Goal: Task Accomplishment & Management: Manage account settings

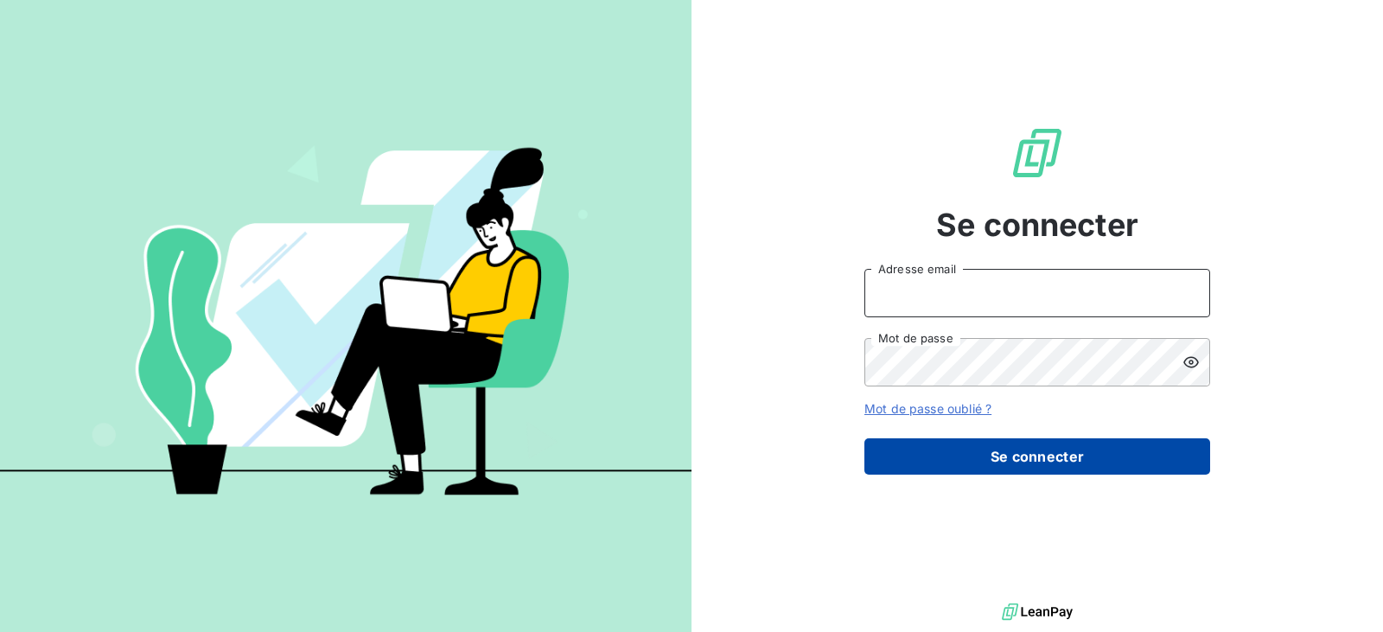
type input "[EMAIL_ADDRESS][DOMAIN_NAME]"
click at [979, 443] on button "Se connecter" at bounding box center [1037, 456] width 346 height 36
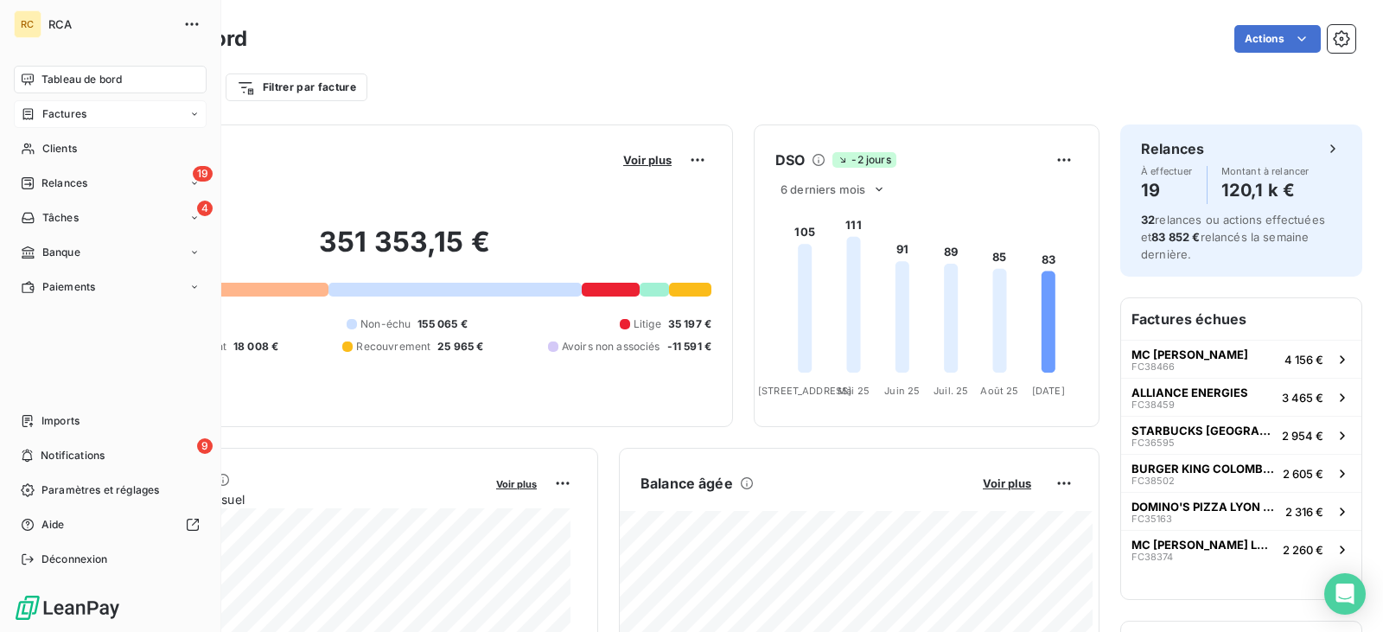
click at [93, 120] on div "Factures" at bounding box center [110, 114] width 193 height 28
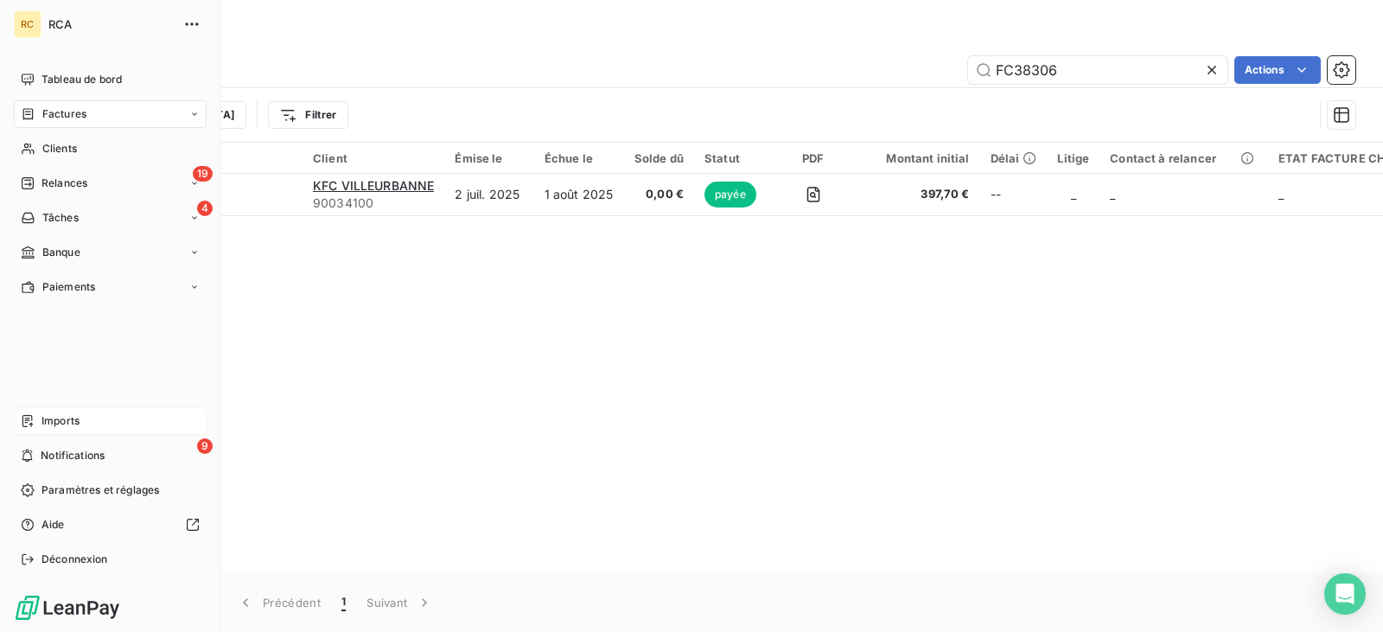
click at [75, 417] on span "Imports" at bounding box center [60, 421] width 38 height 16
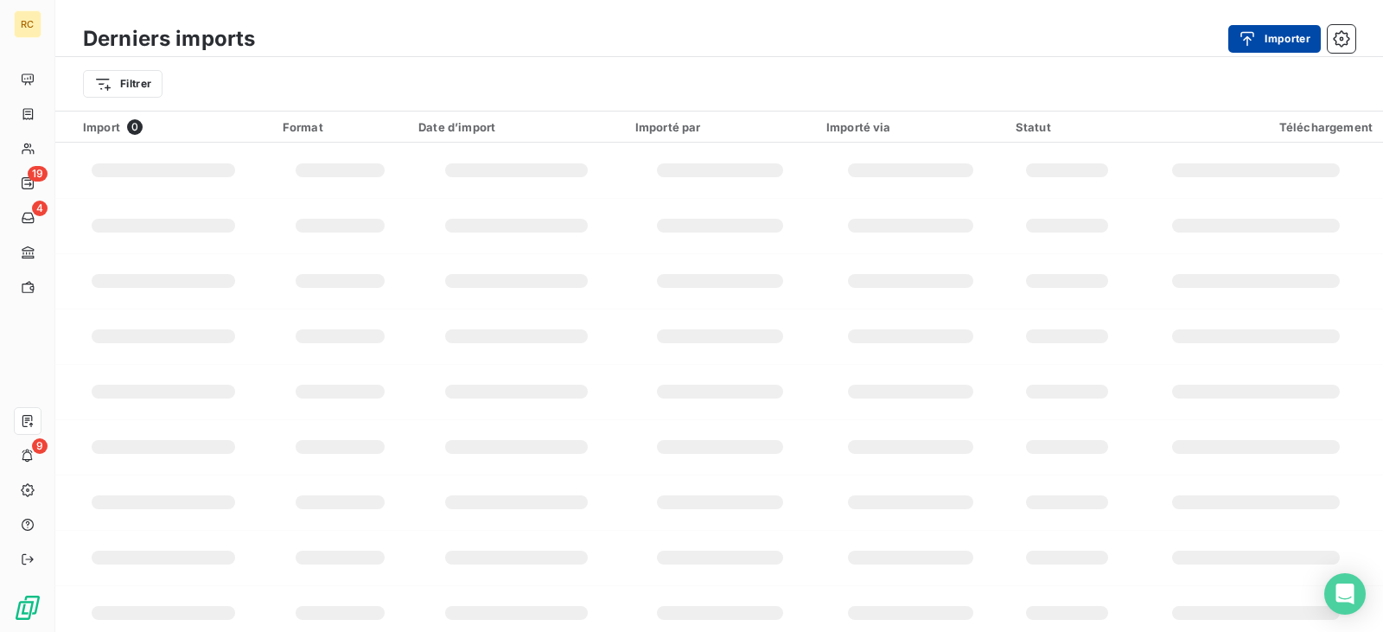
click at [1275, 30] on button "Importer" at bounding box center [1274, 39] width 92 height 28
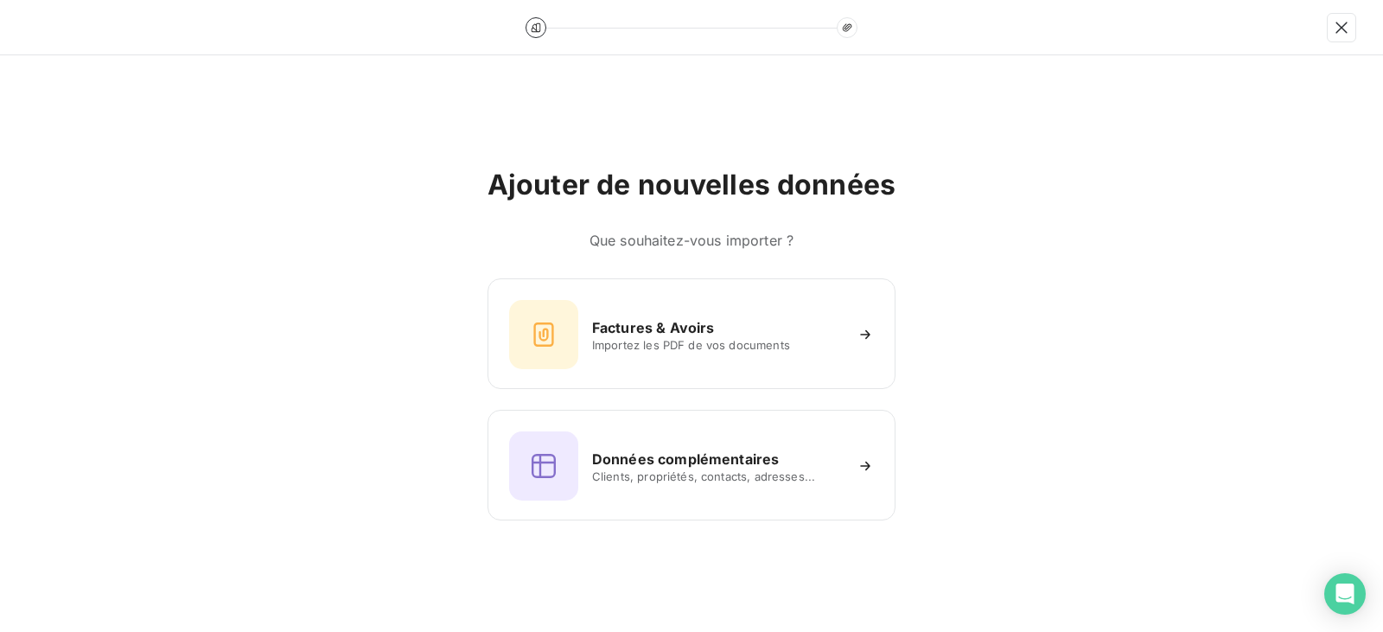
click at [559, 391] on div "Factures & Avoirs Importez les PDF de vos documents Données complémentaires Cli…" at bounding box center [691, 399] width 408 height 242
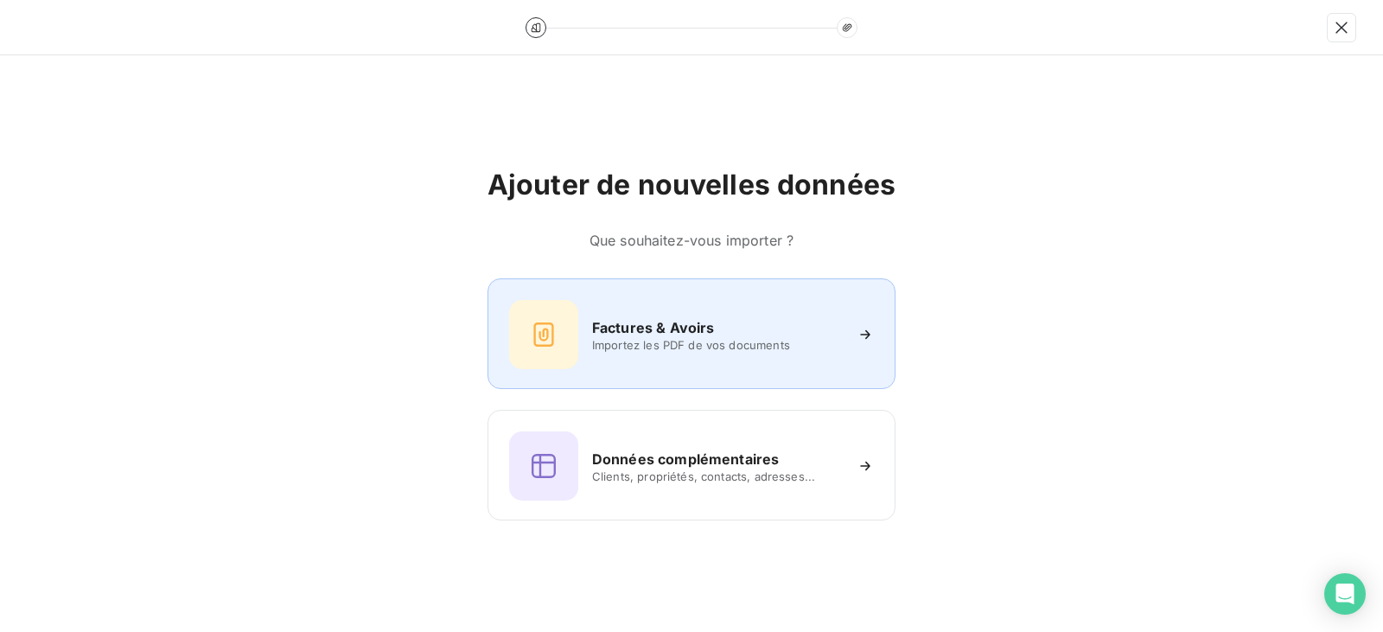
click at [602, 359] on div "Factures & Avoirs Importez les PDF de vos documents" at bounding box center [691, 334] width 365 height 69
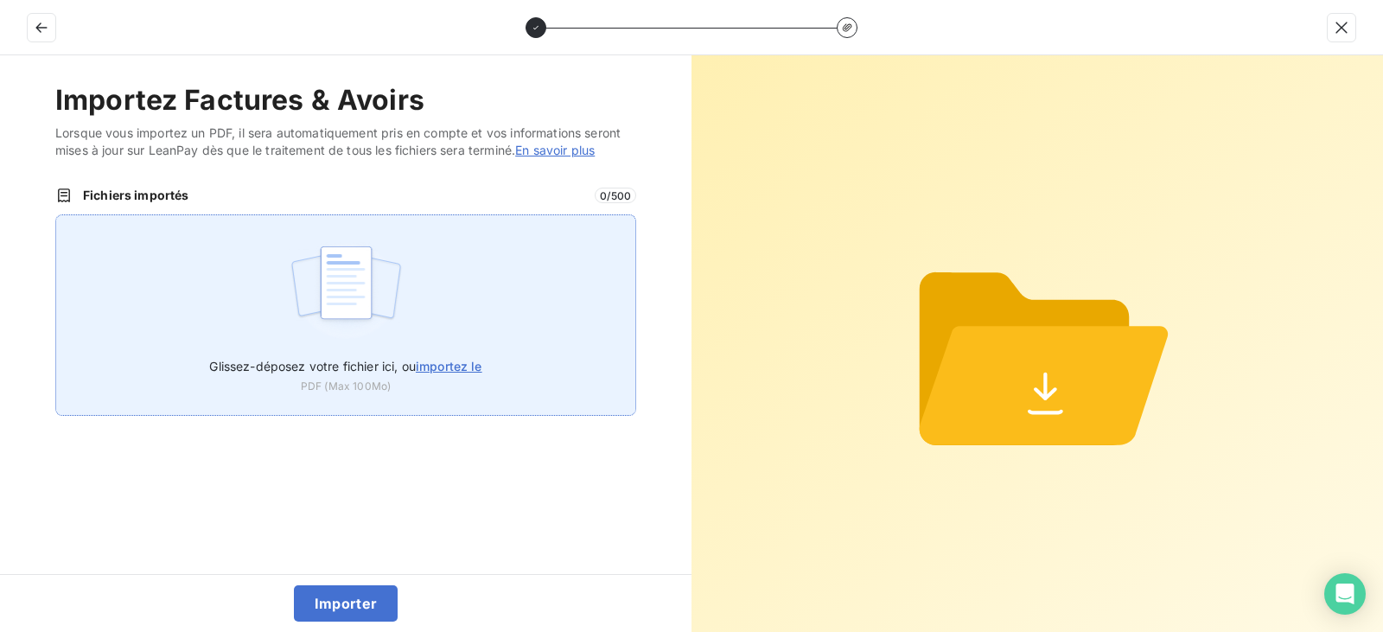
click at [513, 311] on div "Glissez-déposez votre fichier ici, ou importez le PDF (Max 100Mo)" at bounding box center [345, 314] width 581 height 201
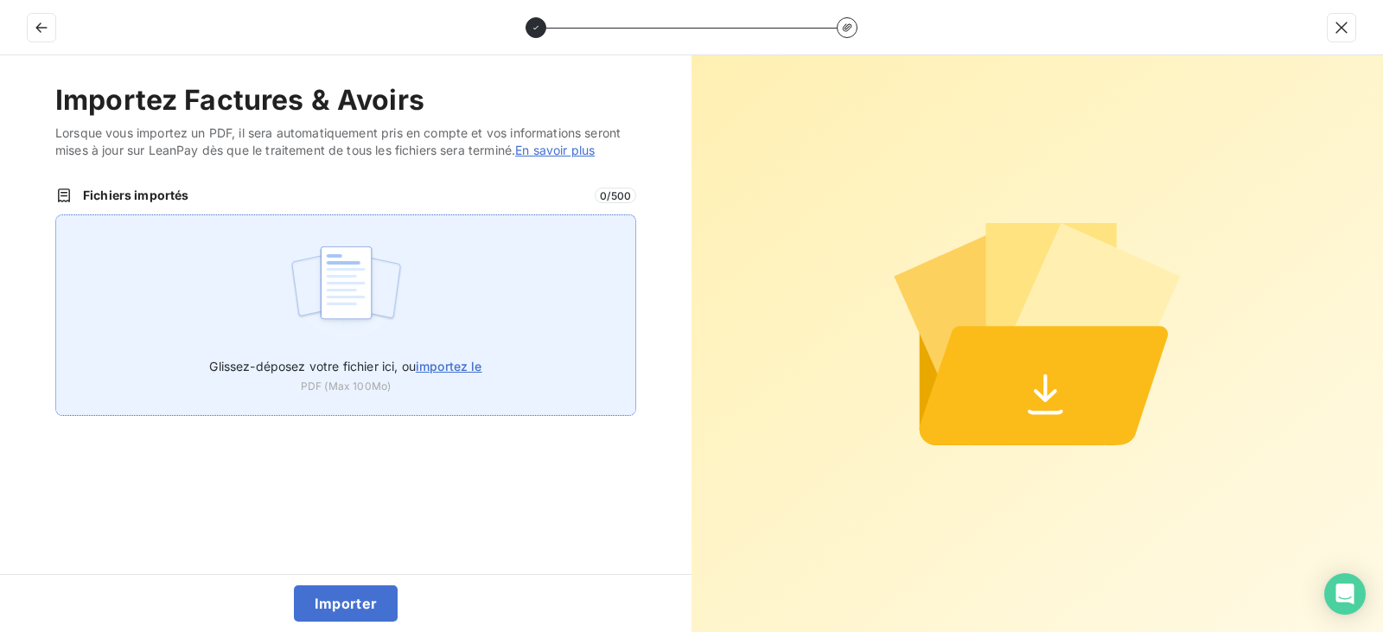
type input "C:\fakepath\FC38785.pdf"
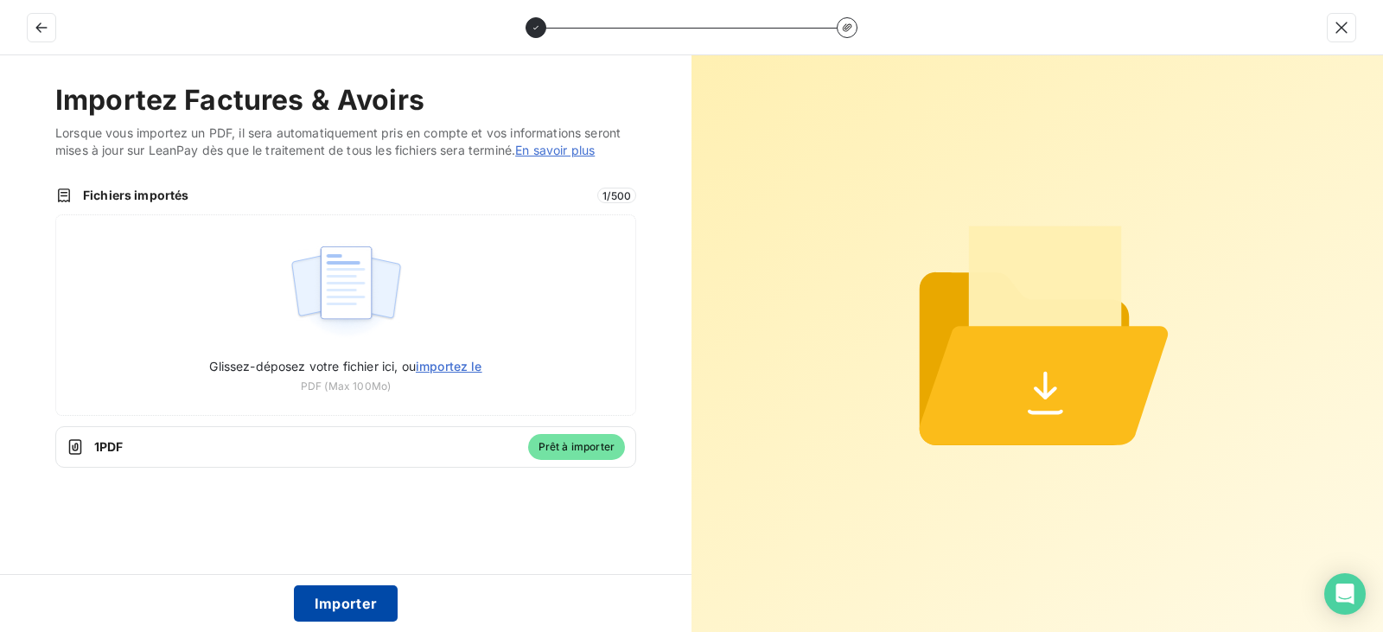
click at [326, 587] on button "Importer" at bounding box center [346, 603] width 105 height 36
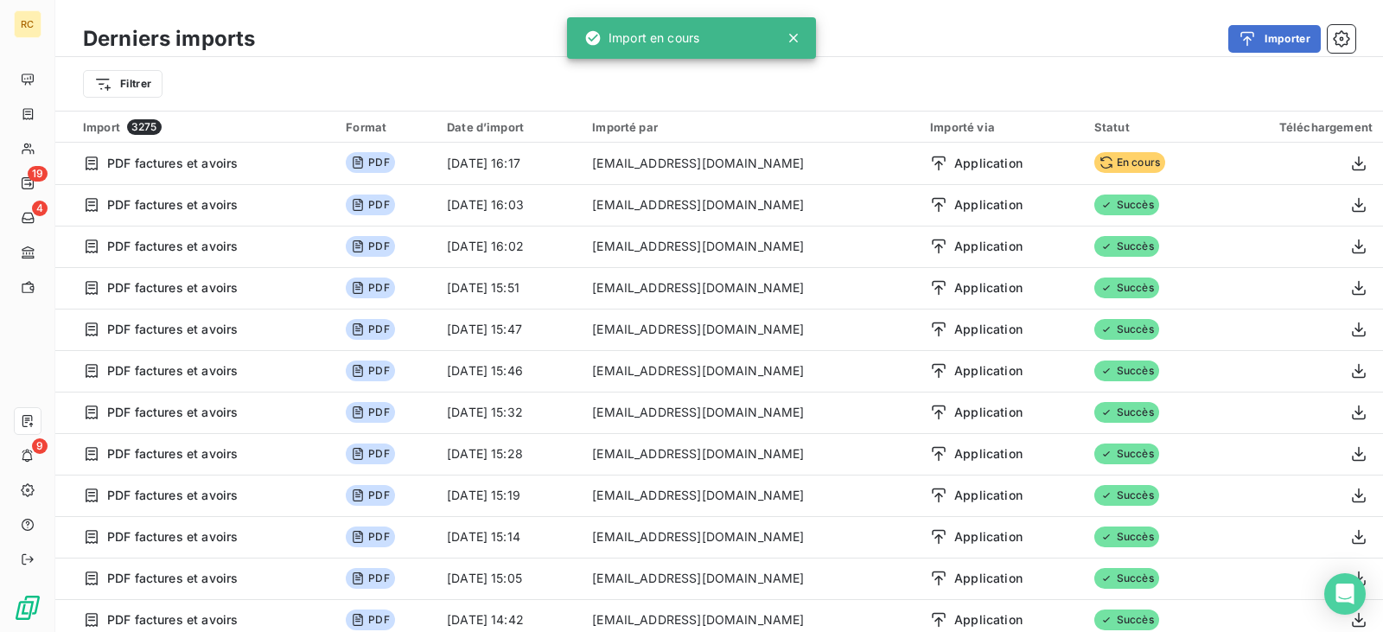
click at [970, 29] on div "Importer" at bounding box center [815, 39] width 1079 height 28
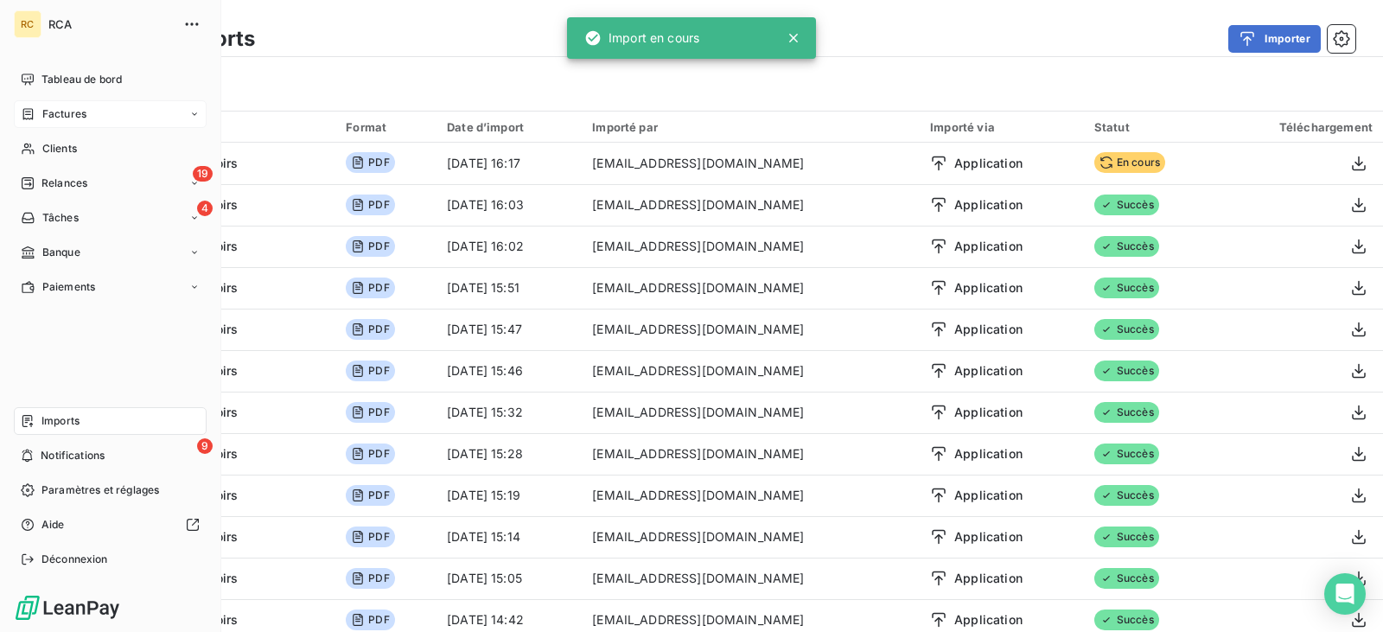
click at [77, 112] on span "Factures" at bounding box center [64, 114] width 44 height 16
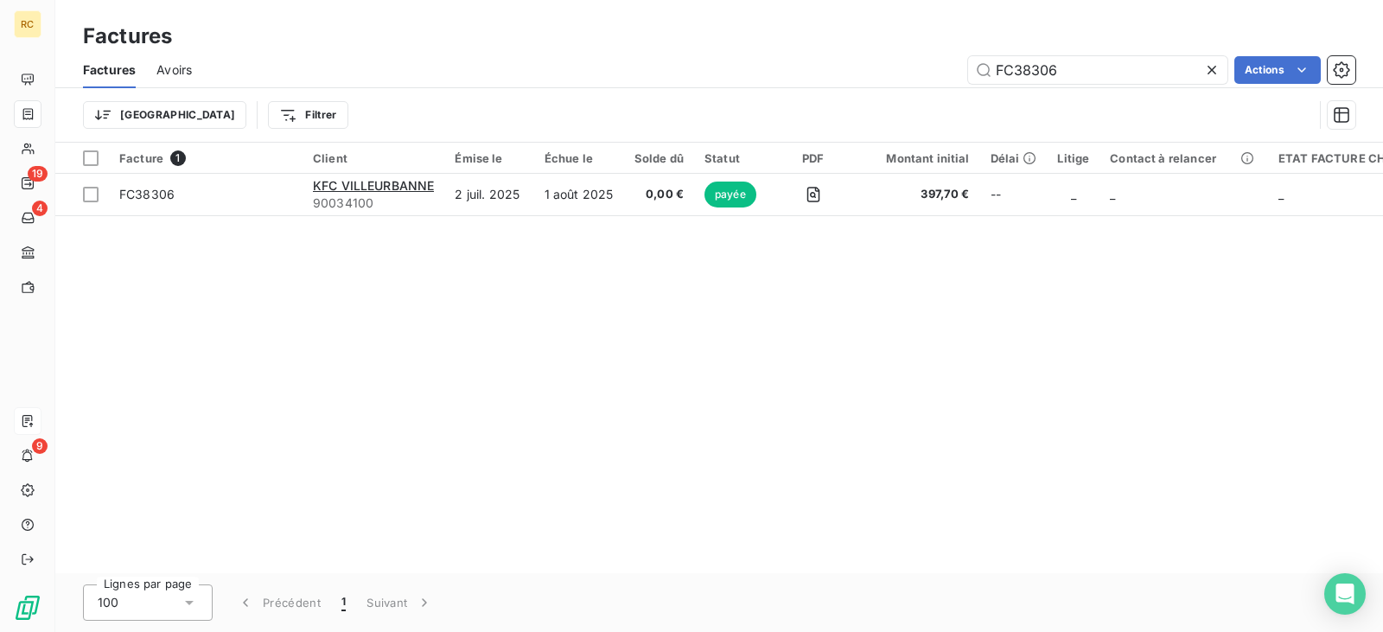
drag, startPoint x: 1068, startPoint y: 77, endPoint x: 875, endPoint y: 92, distance: 193.3
click at [875, 92] on div "Factures Avoirs FC38306 Actions Trier Filtrer" at bounding box center [718, 97] width 1327 height 90
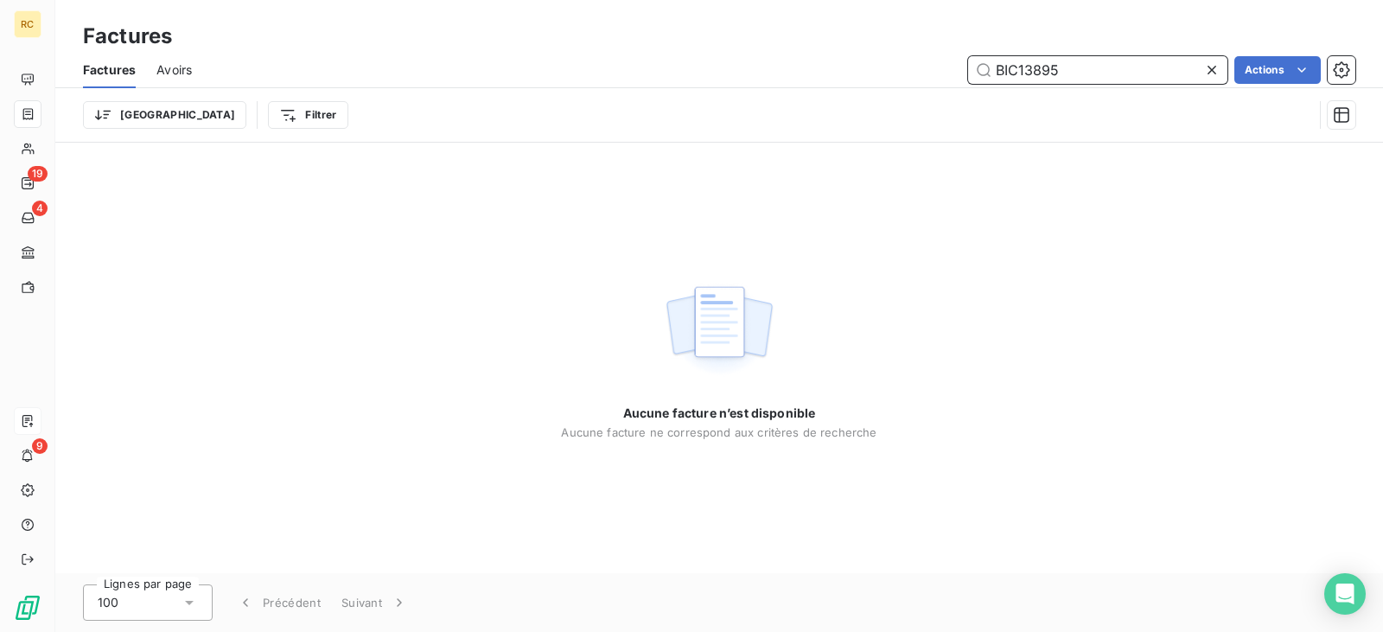
drag, startPoint x: 1081, startPoint y: 72, endPoint x: 957, endPoint y: 71, distance: 124.4
click at [957, 71] on div "BIC13895 Actions" at bounding box center [784, 70] width 1142 height 28
paste input "2"
drag, startPoint x: 1109, startPoint y: 70, endPoint x: 863, endPoint y: 35, distance: 248.0
click at [863, 35] on div "Factures Factures Avoirs BIC138952 Actions Trier Filtrer" at bounding box center [718, 71] width 1327 height 143
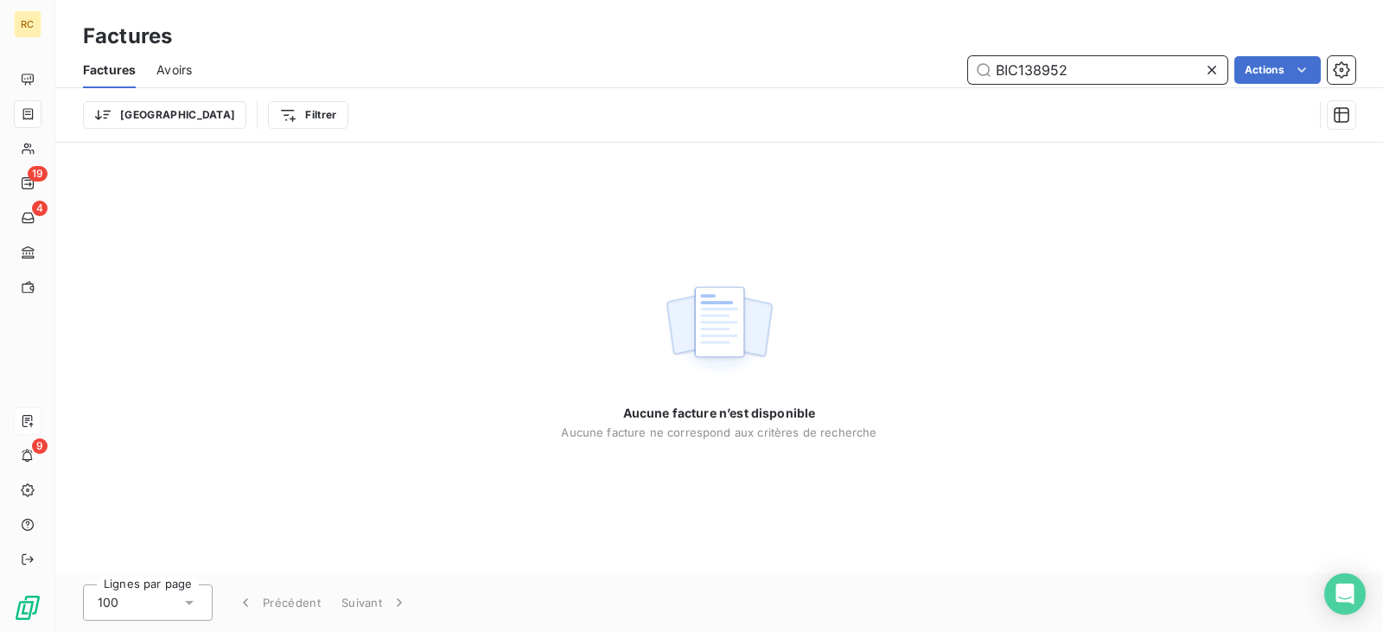
drag, startPoint x: 1084, startPoint y: 64, endPoint x: 860, endPoint y: 62, distance: 223.8
click at [860, 62] on div "BIC138952 Actions" at bounding box center [784, 70] width 1142 height 28
paste input "FC38785"
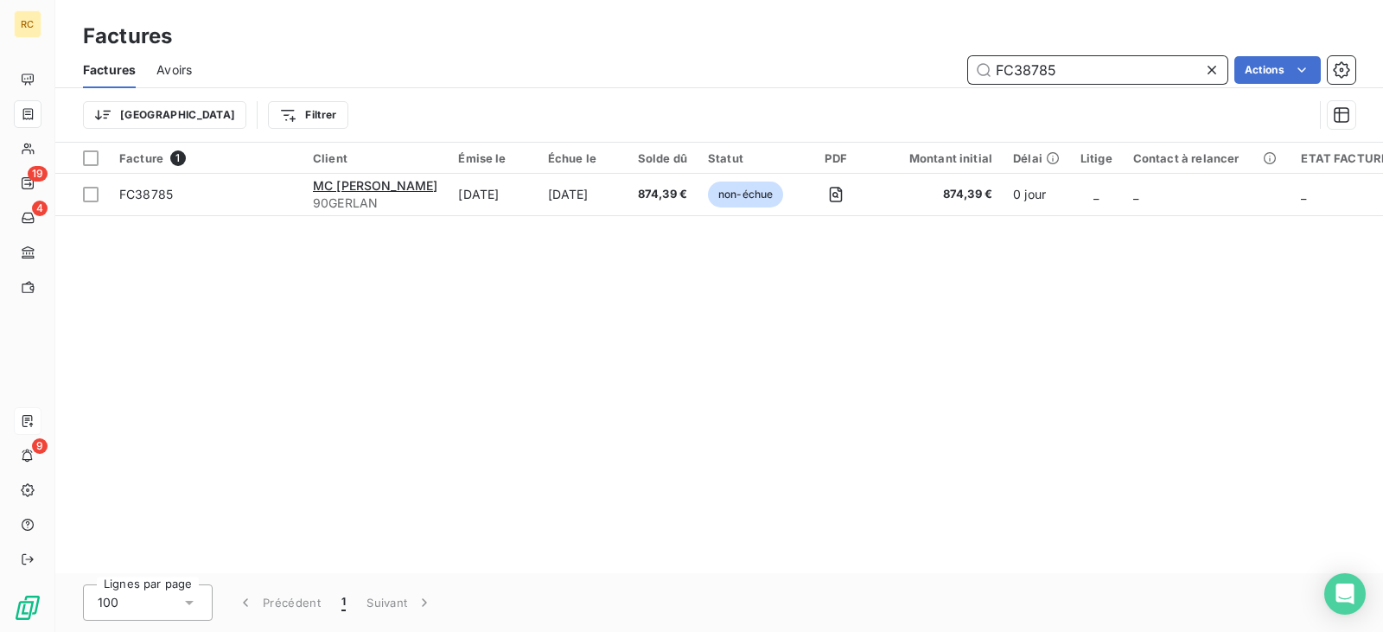
type input "FC38785"
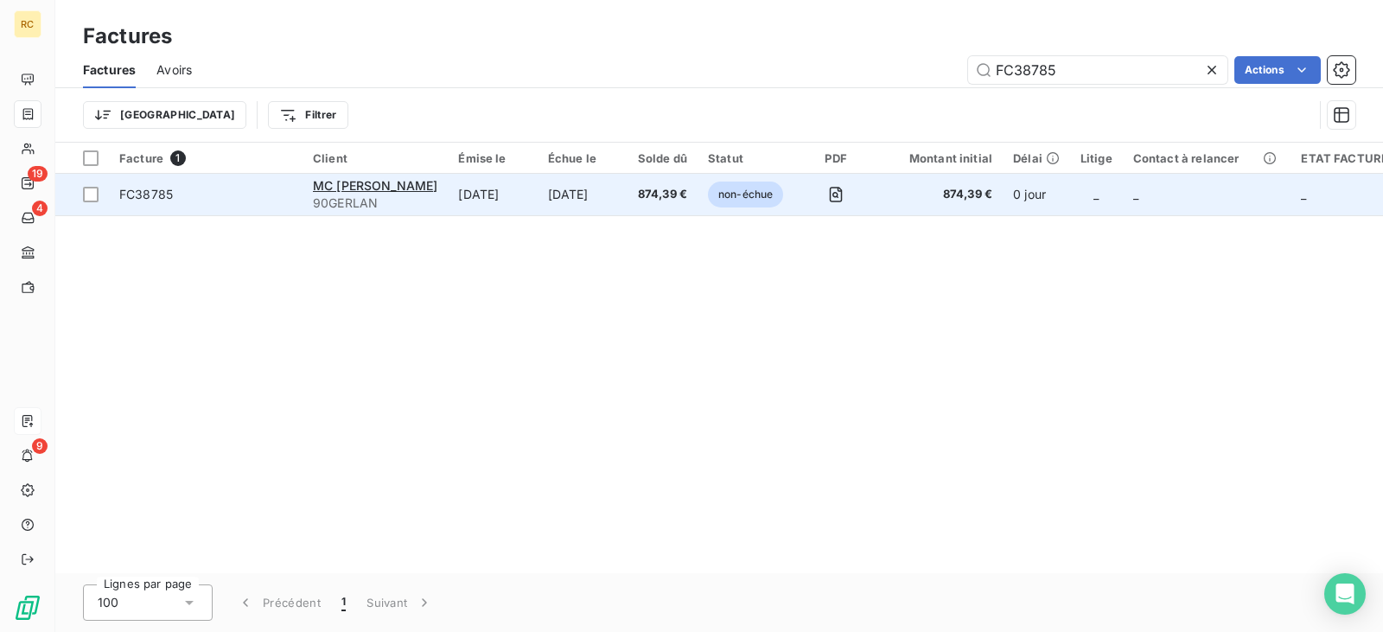
click at [665, 180] on td "874,39 €" at bounding box center [662, 194] width 70 height 41
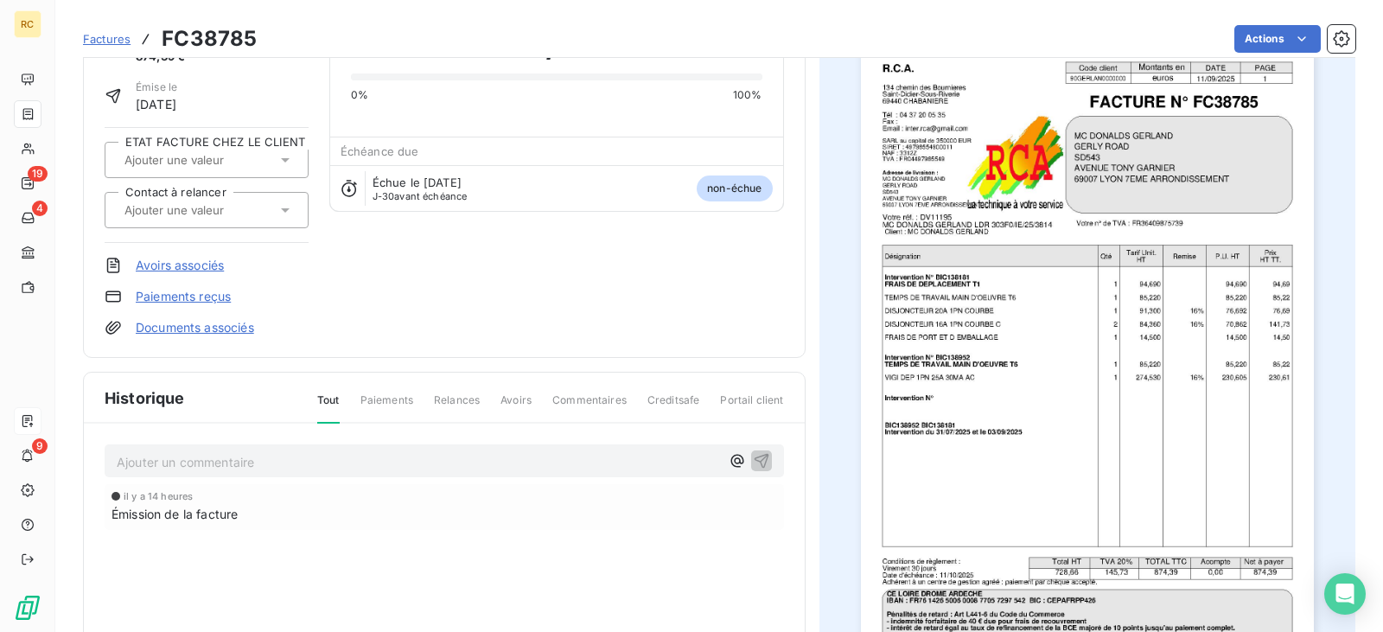
scroll to position [108, 0]
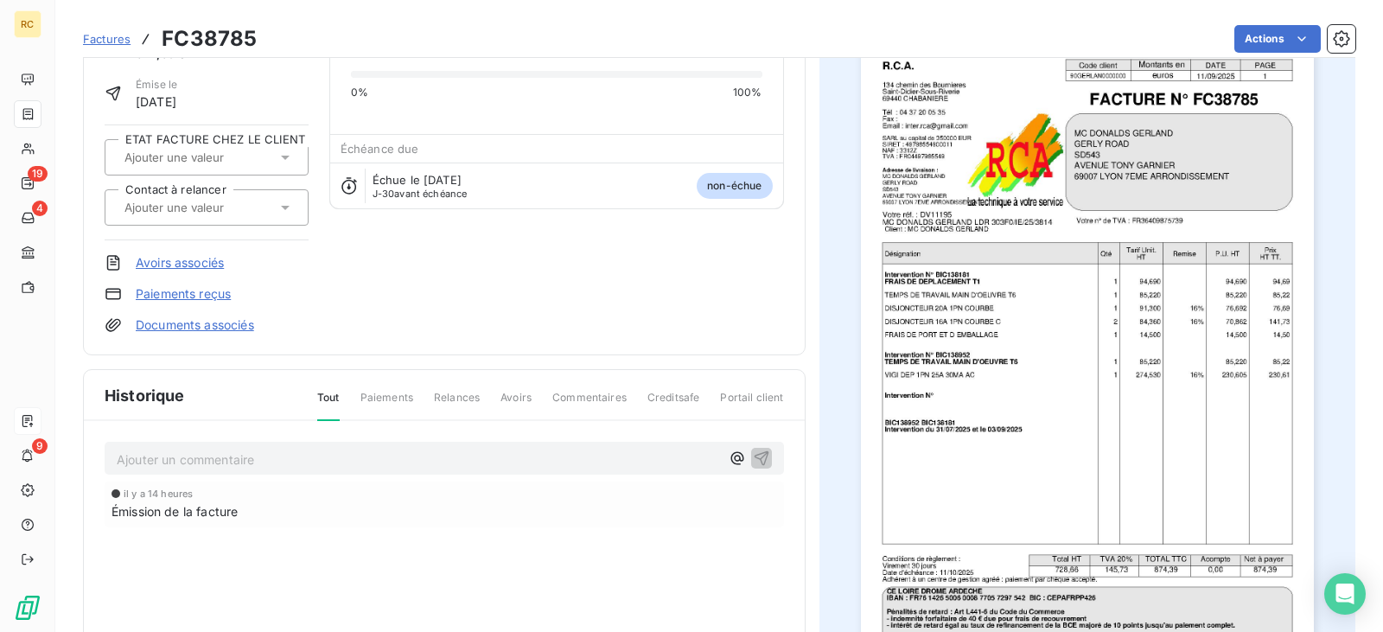
drag, startPoint x: 812, startPoint y: 312, endPoint x: 232, endPoint y: 334, distance: 580.3
click at [232, 334] on div "MC [PERSON_NAME] 90GERLAN Montant initial 874,39 € Émise le [DATE] ETAT FACTURE…" at bounding box center [444, 157] width 722 height 395
click at [239, 320] on link "Documents associés" at bounding box center [195, 324] width 118 height 17
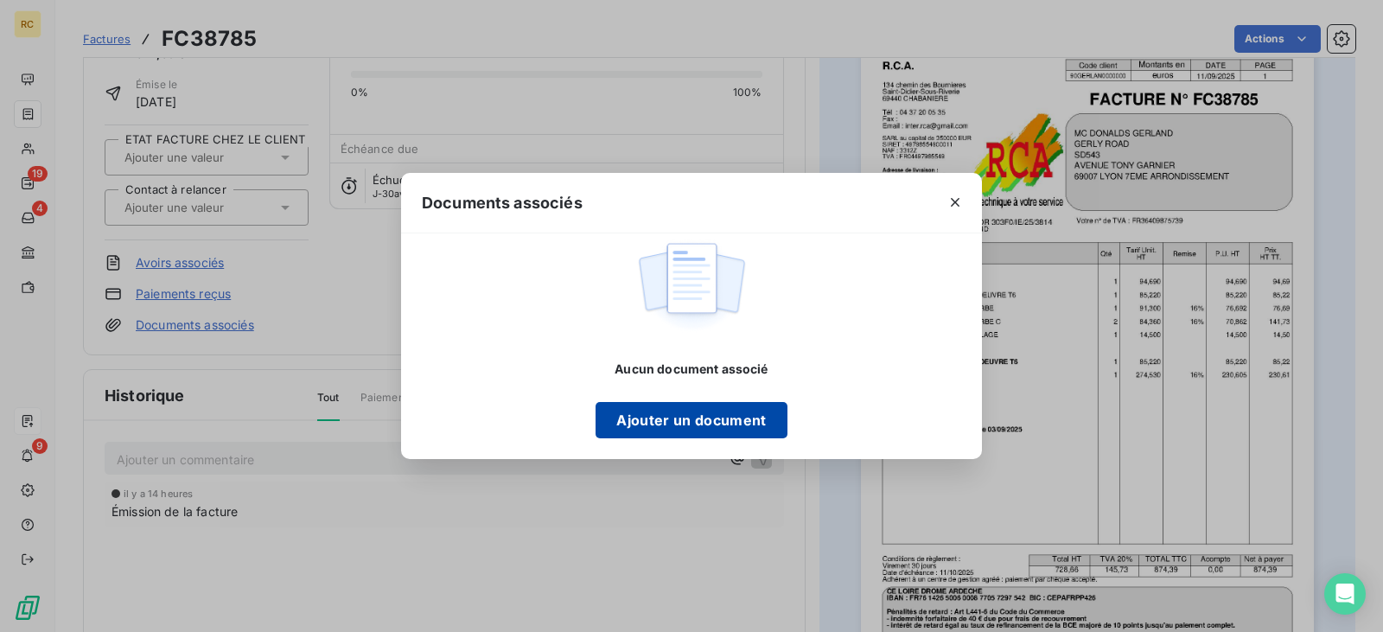
click at [661, 409] on button "Ajouter un document" at bounding box center [690, 420] width 191 height 36
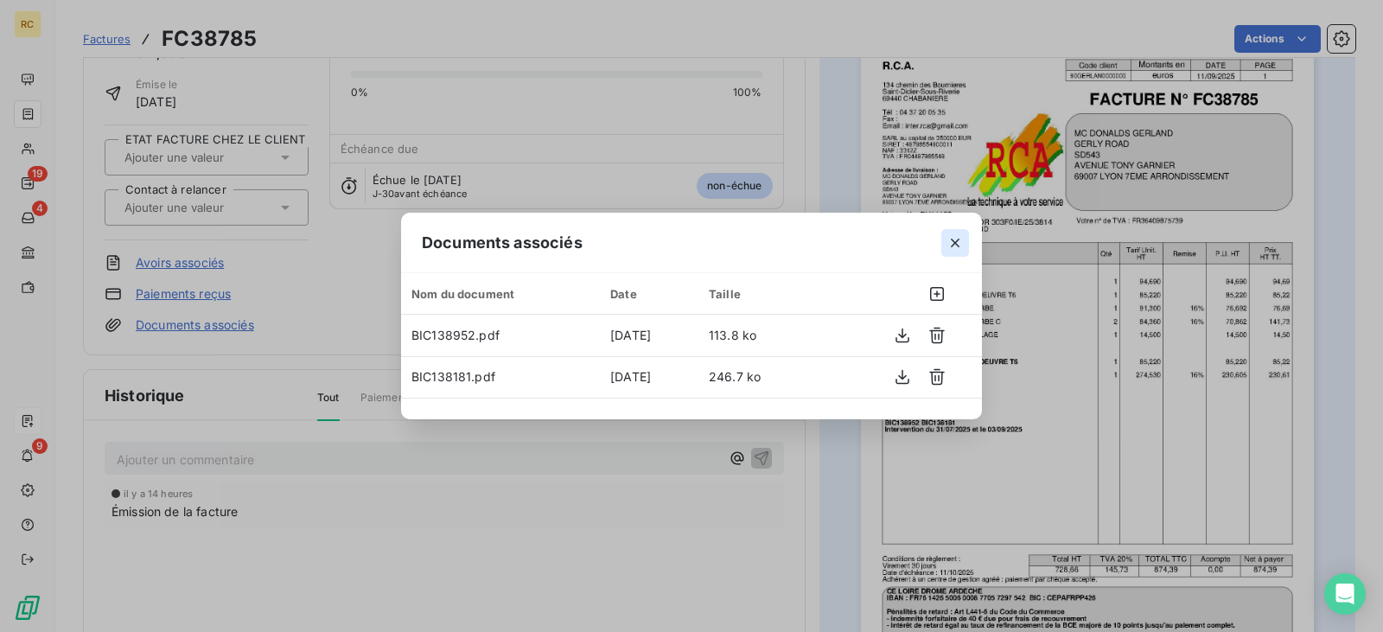
click at [954, 245] on icon "button" at bounding box center [954, 242] width 17 height 17
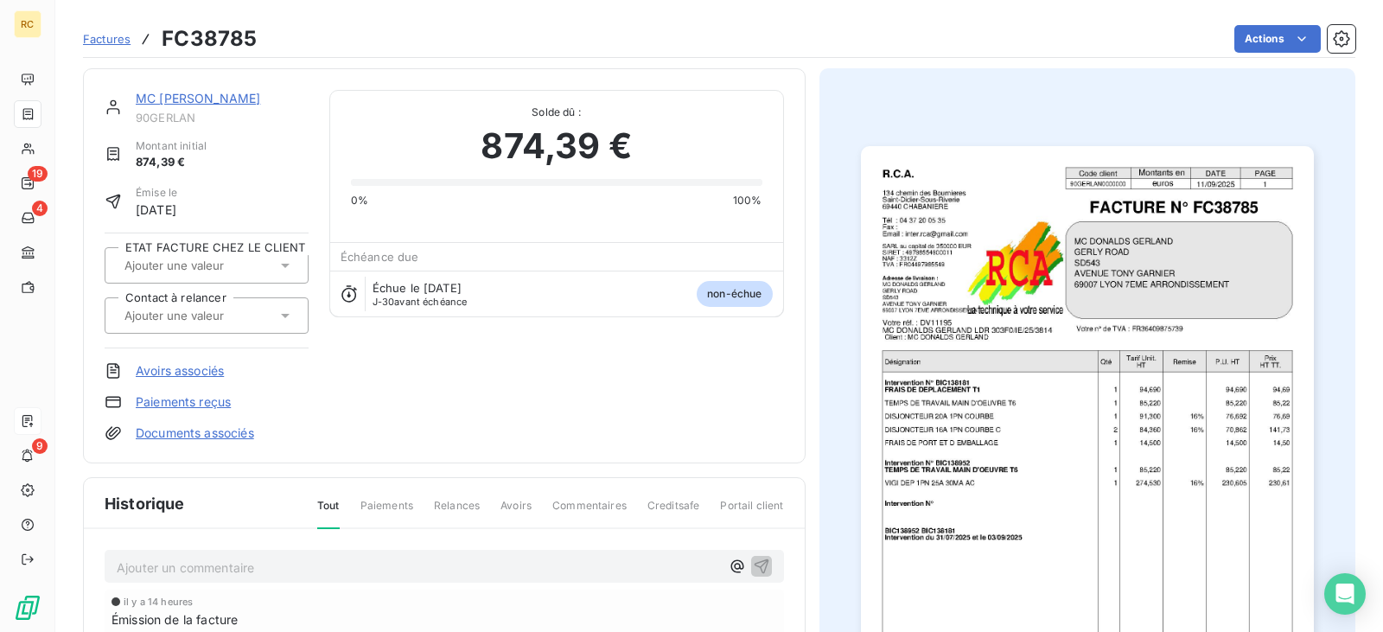
scroll to position [275, 0]
